Goal: Task Accomplishment & Management: Use online tool/utility

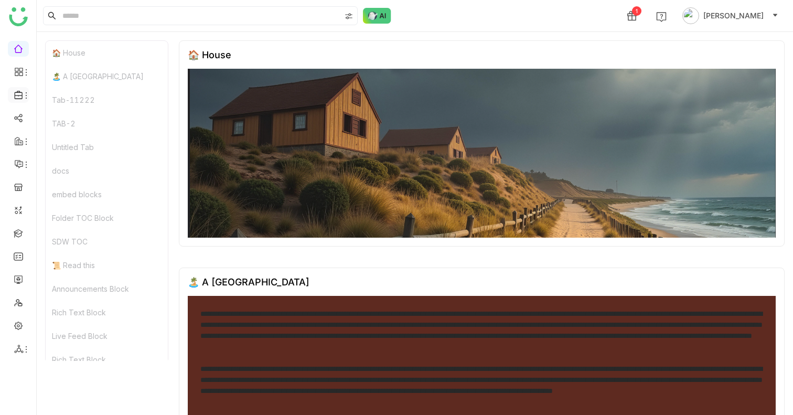
click at [23, 97] on icon at bounding box center [26, 95] width 8 height 8
click at [371, 57] on div "🏠 House" at bounding box center [482, 54] width 588 height 11
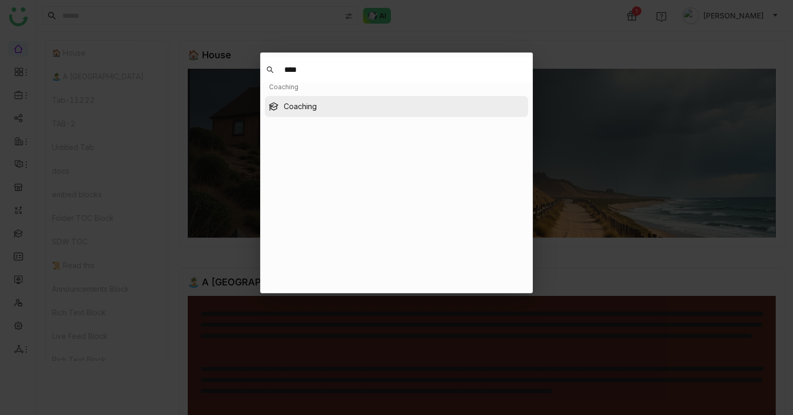
type input "****"
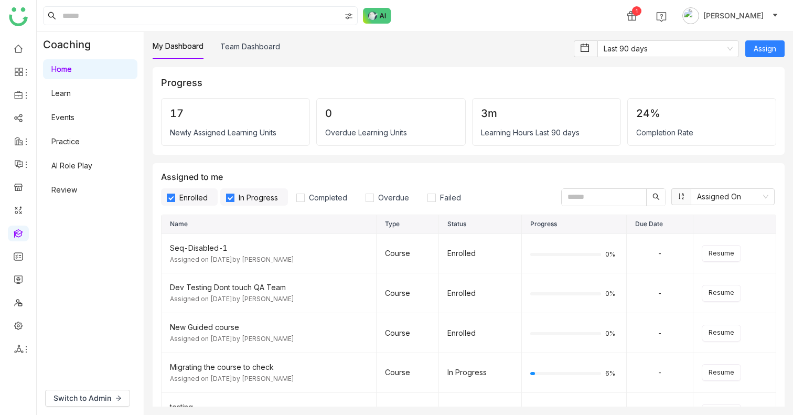
click at [75, 162] on link "AI Role Play" at bounding box center [71, 165] width 41 height 9
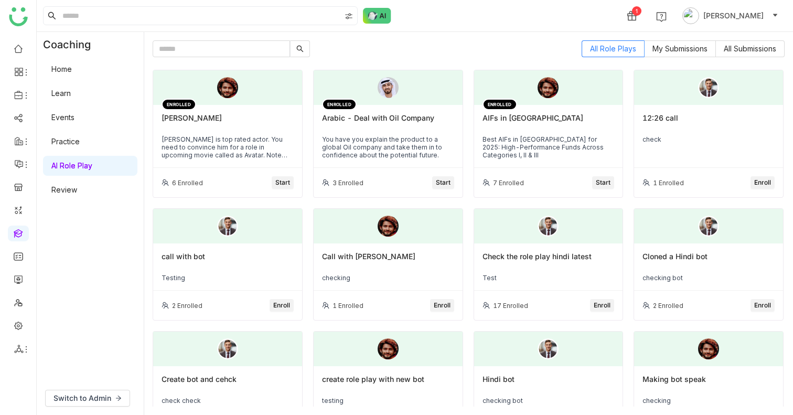
click at [287, 182] on span "Start" at bounding box center [282, 183] width 15 height 10
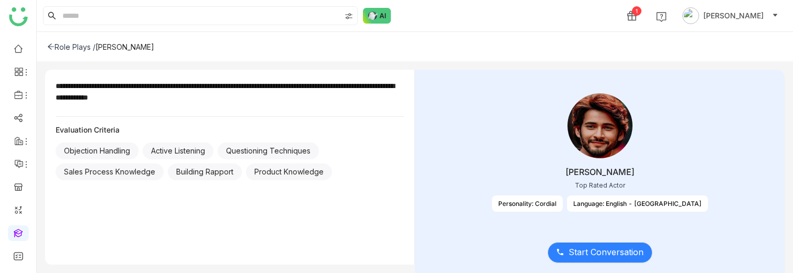
click at [636, 265] on div "Start Conversation" at bounding box center [599, 247] width 337 height 44
click at [637, 255] on span "Start Conversation" at bounding box center [606, 252] width 75 height 13
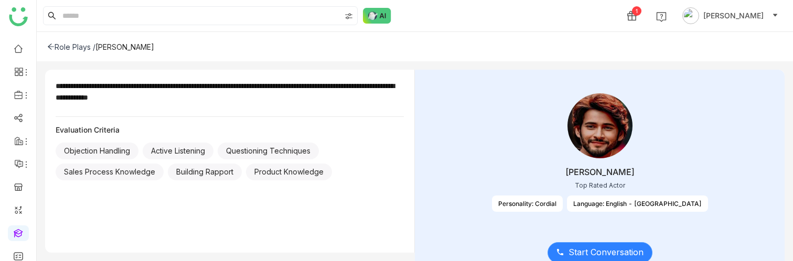
click at [613, 254] on span "Start Conversation" at bounding box center [606, 252] width 75 height 13
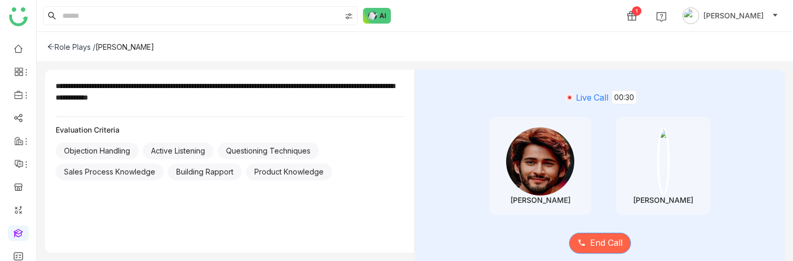
click at [598, 245] on span "End Call" at bounding box center [606, 243] width 33 height 13
